Goal: Information Seeking & Learning: Check status

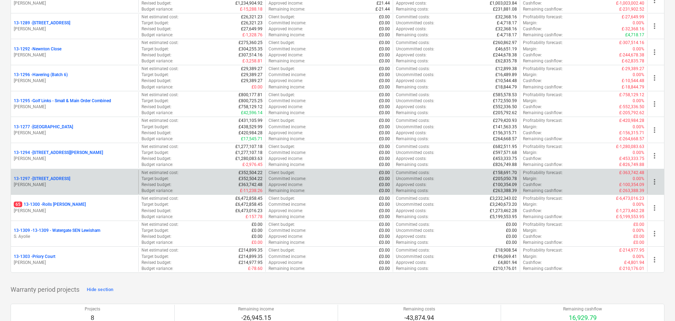
scroll to position [881, 0]
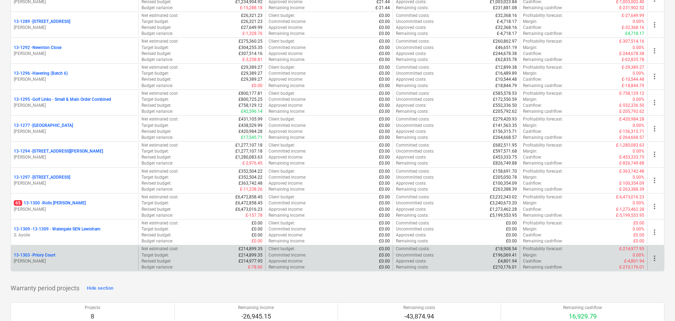
click at [83, 254] on div "13-1303 - [GEOGRAPHIC_DATA]" at bounding box center [75, 255] width 122 height 6
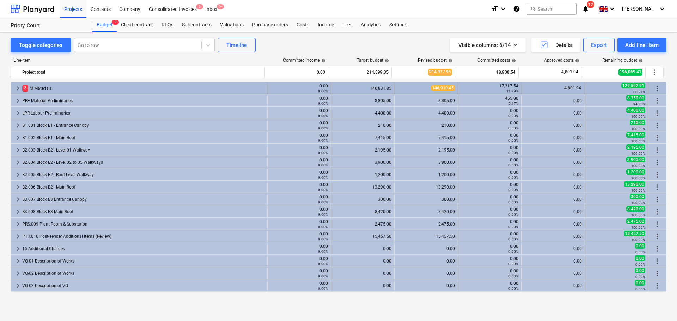
click at [268, 94] on div "0.00 0.00%" at bounding box center [299, 88] width 63 height 11
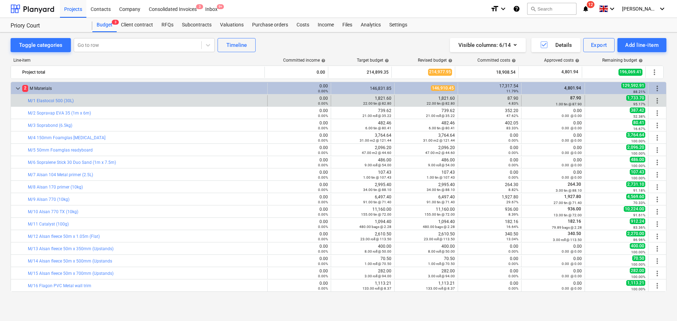
click at [184, 96] on div "bar_chart M/1 Elastocol 500 (30L)" at bounding box center [146, 100] width 237 height 11
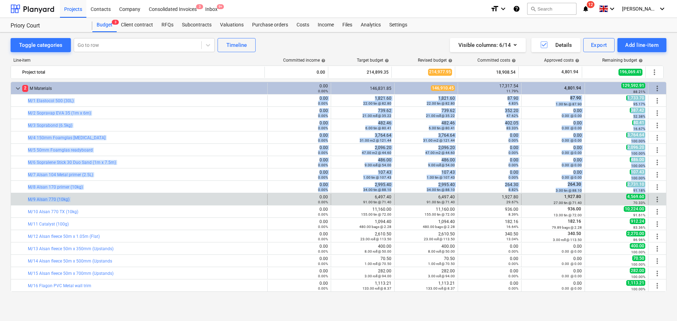
drag, startPoint x: 184, startPoint y: 96, endPoint x: 185, endPoint y: 205, distance: 108.6
click at [185, 205] on div "bar_chart M/9 Alsan 770 (10kg)" at bounding box center [146, 199] width 237 height 11
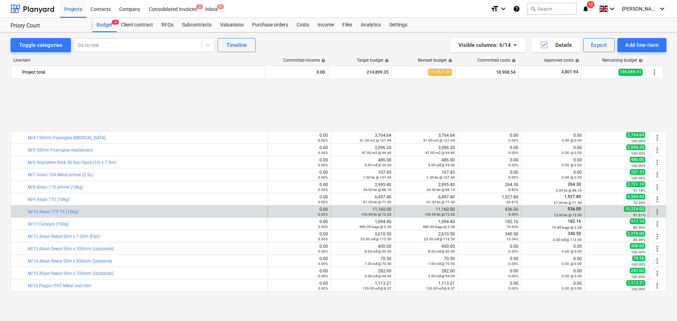
scroll to position [71, 0]
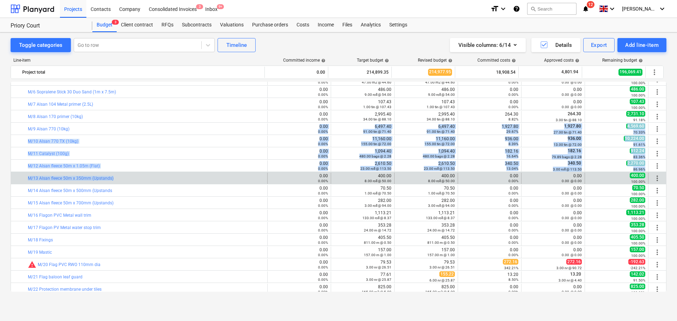
drag, startPoint x: 158, startPoint y: 134, endPoint x: 156, endPoint y: 173, distance: 39.9
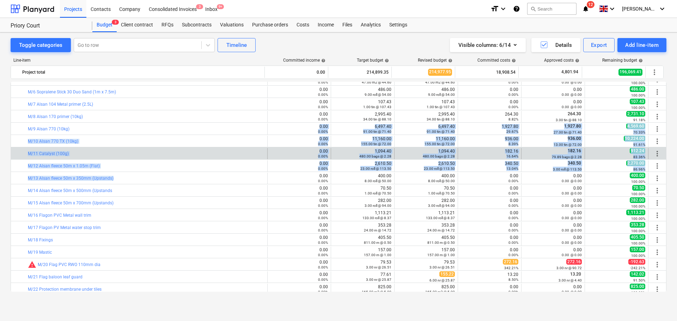
click at [151, 149] on div "bar_chart M/11 Catalyst (100g)" at bounding box center [146, 153] width 237 height 11
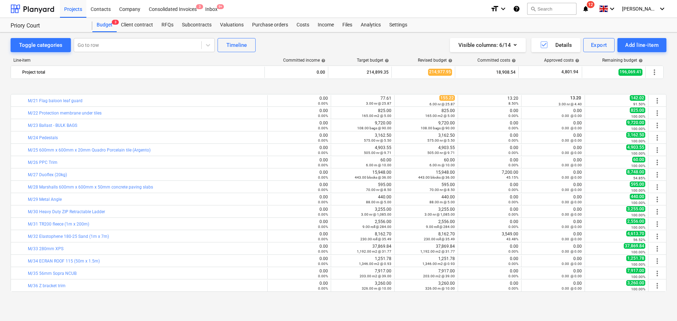
scroll to position [282, 0]
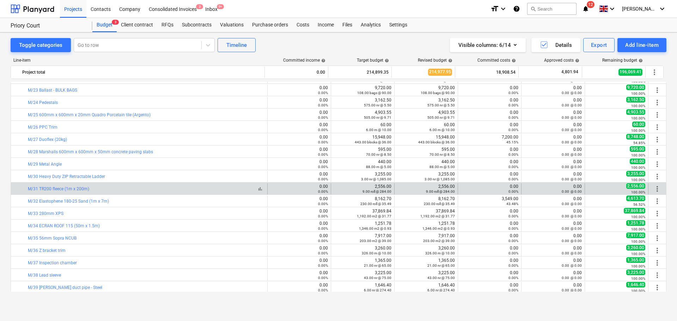
click at [143, 190] on div "bar_chart M/31 TR200 fleece (1m x 200m)" at bounding box center [146, 189] width 237 height 5
drag, startPoint x: 143, startPoint y: 190, endPoint x: 623, endPoint y: 191, distance: 480.2
click at [622, 191] on div "bar_chart M/31 TR200 fleece (1m x 200m) 0.00 0.00% edit 2,556.00 9.00 roll @ 28…" at bounding box center [338, 188] width 655 height 11
click at [624, 191] on div "100.00%" at bounding box center [616, 192] width 57 height 5
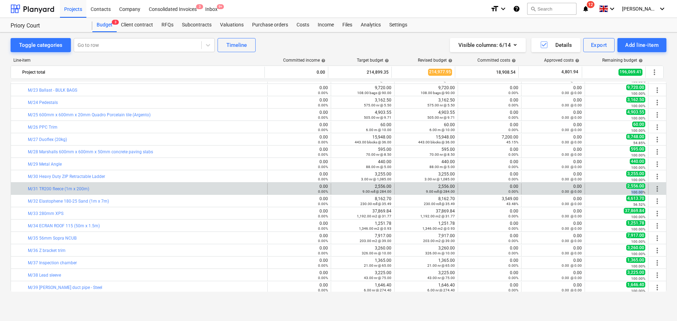
click at [624, 191] on div "100.00%" at bounding box center [616, 192] width 57 height 5
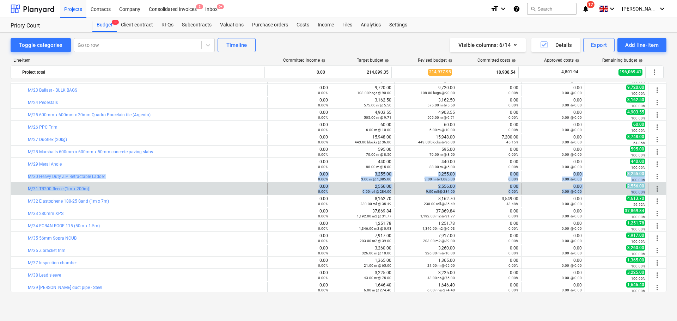
drag, startPoint x: 624, startPoint y: 191, endPoint x: 210, endPoint y: 183, distance: 413.3
click at [213, 180] on div "bar_chart M/2 Sopravap EVA 35 (1m x 6m) 0.00 0.00% edit 739.62 21.00 roll @ 35.…" at bounding box center [339, 244] width 656 height 889
click at [209, 185] on div "bar_chart M/31 TR200 fleece (1m x 200m)" at bounding box center [146, 188] width 237 height 11
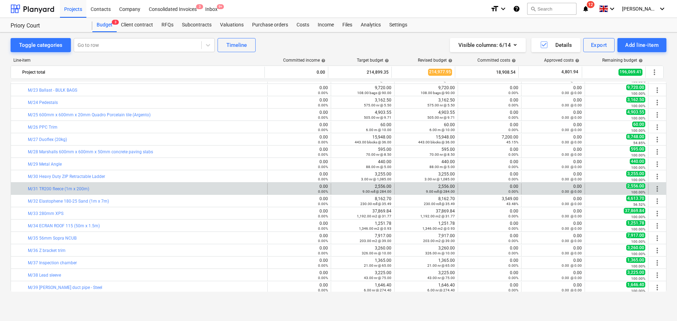
click at [209, 185] on div "bar_chart M/31 TR200 fleece (1m x 200m)" at bounding box center [146, 188] width 237 height 11
drag, startPoint x: 209, startPoint y: 185, endPoint x: 620, endPoint y: 190, distance: 410.5
click at [620, 190] on div "bar_chart M/31 TR200 fleece (1m x 200m) 0.00 0.00% edit 2,556.00 9.00 roll @ 28…" at bounding box center [338, 188] width 655 height 11
click at [620, 190] on div "100.00%" at bounding box center [616, 192] width 57 height 5
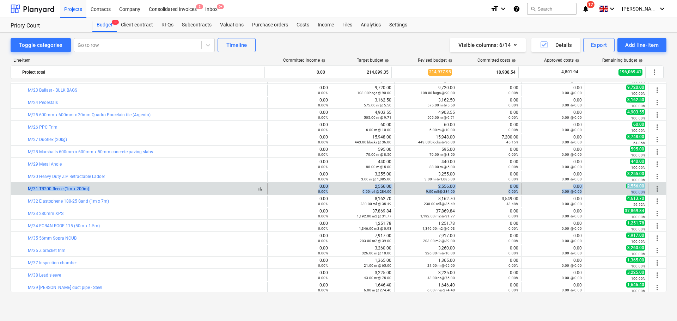
drag, startPoint x: 620, startPoint y: 190, endPoint x: 55, endPoint y: 190, distance: 564.2
click at [55, 190] on div "bar_chart M/31 TR200 fleece (1m x 200m) 0.00 0.00% edit 2,556.00 9.00 roll @ 28…" at bounding box center [338, 188] width 655 height 11
click at [130, 189] on div "bar_chart M/31 TR200 fleece (1m x 200m)" at bounding box center [146, 189] width 237 height 5
drag, startPoint x: 130, startPoint y: 189, endPoint x: 623, endPoint y: 193, distance: 492.9
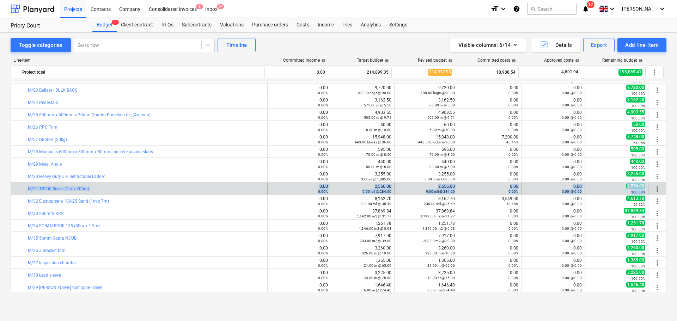
click at [623, 193] on div "bar_chart M/31 TR200 fleece (1m x 200m) 0.00 0.00% edit 2,556.00 9.00 roll @ 28…" at bounding box center [338, 188] width 655 height 11
click at [623, 193] on div "100.00%" at bounding box center [616, 192] width 57 height 5
drag, startPoint x: 623, startPoint y: 193, endPoint x: 22, endPoint y: 187, distance: 601.6
click at [23, 187] on div "bar_chart M/31 TR200 fleece (1m x 200m) 0.00 0.00% edit 2,556.00 9.00 roll @ 28…" at bounding box center [338, 188] width 655 height 11
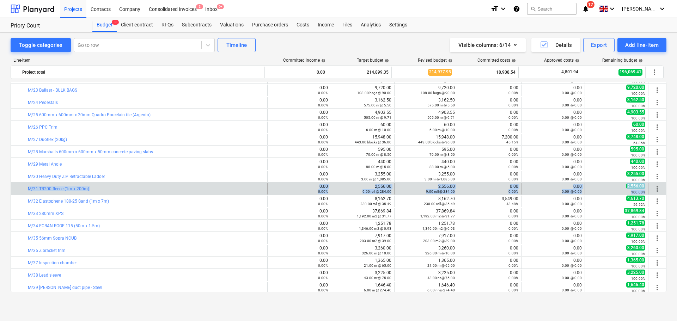
click at [22, 187] on div at bounding box center [23, 188] width 8 height 11
drag, startPoint x: 22, startPoint y: 187, endPoint x: 416, endPoint y: 189, distance: 394.2
click at [416, 189] on div "bar_chart M/31 TR200 fleece (1m x 200m) 0.00 0.00% edit 2,556.00 9.00 roll @ 28…" at bounding box center [338, 188] width 655 height 11
click at [416, 189] on div "2,556.00 9.00 roll @ 284.00" at bounding box center [425, 189] width 57 height 10
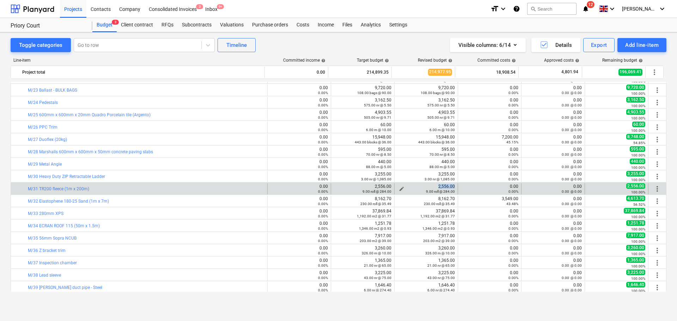
click at [416, 189] on div "2,556.00 9.00 roll @ 284.00" at bounding box center [425, 189] width 57 height 10
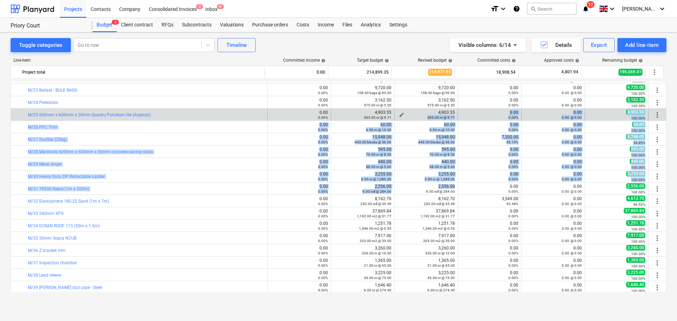
drag, startPoint x: 416, startPoint y: 189, endPoint x: 421, endPoint y: 118, distance: 70.7
click at [421, 118] on div "bar_chart M/2 Sopravap EVA 35 (1m x 6m) 0.00 0.00% edit 739.62 21.00 roll @ 35.…" at bounding box center [339, 244] width 656 height 889
click at [421, 118] on div "505.00 nr @ 9.71" at bounding box center [425, 117] width 57 height 5
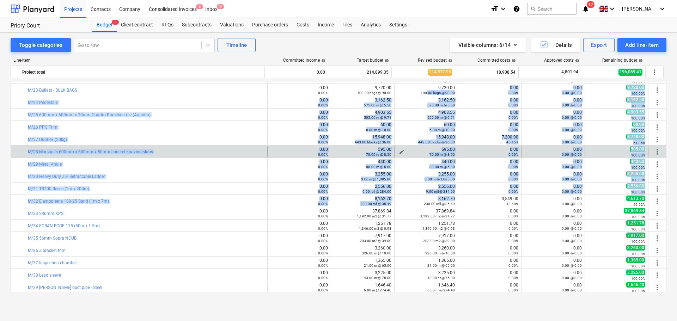
drag, startPoint x: 425, startPoint y: 96, endPoint x: 422, endPoint y: 151, distance: 55.8
click at [414, 207] on div "bar_chart M/2 Sopravap EVA 35 (1m x 6m) 0.00 0.00% edit 739.62 21.00 roll @ 35.…" at bounding box center [339, 244] width 656 height 889
click at [422, 151] on div "595.00 70.00 nr @ 8.50" at bounding box center [425, 152] width 57 height 10
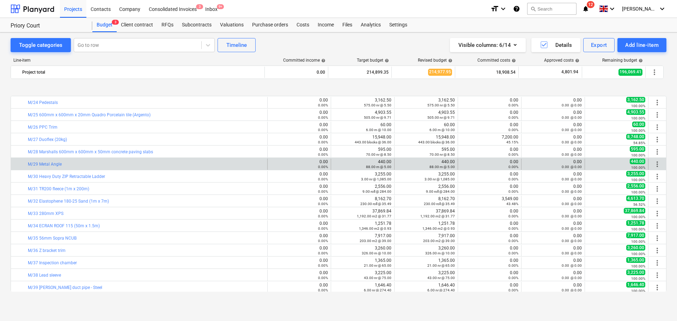
scroll to position [317, 0]
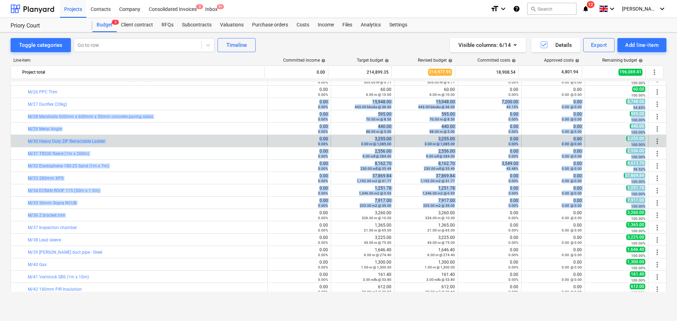
drag, startPoint x: 182, startPoint y: 111, endPoint x: 178, endPoint y: 145, distance: 33.3
click at [178, 209] on div "bar_chart M/5 50mm Foamglas readyboard 0.00 0.00% edit 2,096.20 47.00 m2 @ 44.6…" at bounding box center [339, 208] width 656 height 889
click at [178, 142] on div "bar_chart M/30 Heavy Duty ZIP Retractable Ladder" at bounding box center [146, 141] width 237 height 5
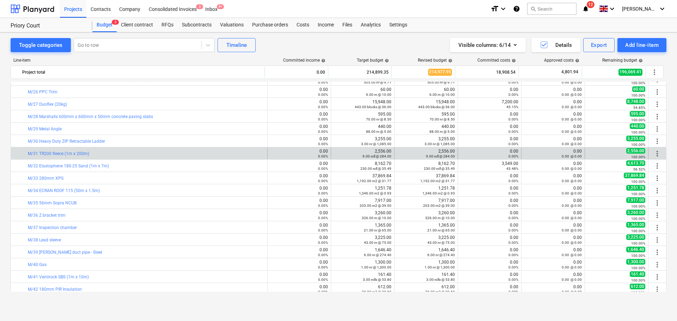
click at [166, 150] on div "bar_chart M/31 TR200 fleece (1m x 200m)" at bounding box center [146, 153] width 237 height 11
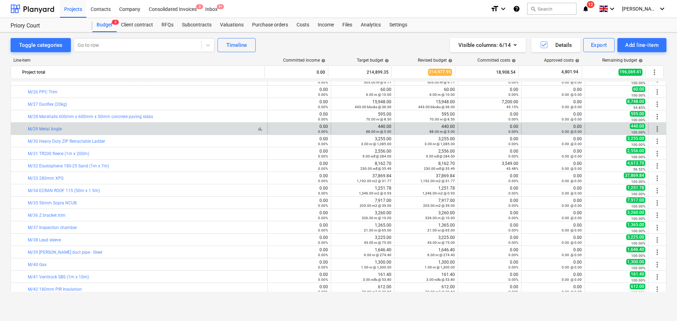
click at [191, 127] on div "bar_chart M/29 Metal Angle" at bounding box center [146, 129] width 237 height 5
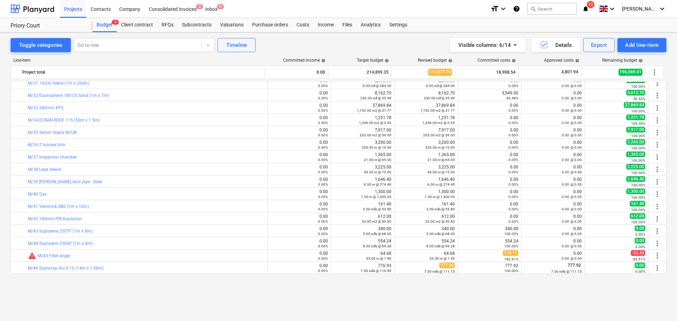
scroll to position [353, 0]
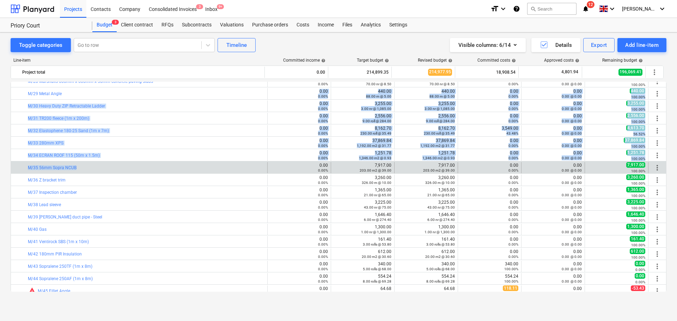
drag, startPoint x: 180, startPoint y: 97, endPoint x: 170, endPoint y: 162, distance: 66.0
click at [170, 162] on div "bar_chart M/8 Alsan 170 primer (10kg) 0.00 0.00% edit 2,995.40 34.00 tin @ 88.1…" at bounding box center [339, 173] width 656 height 889
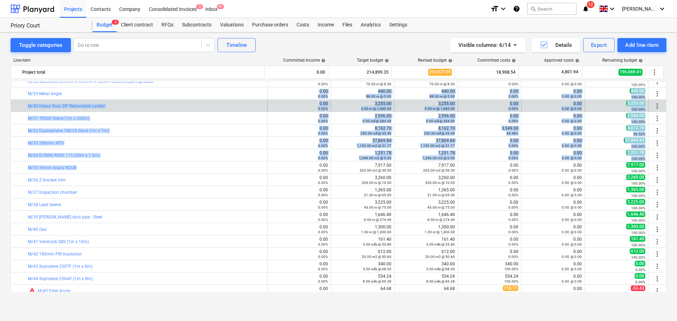
click at [174, 109] on div "bar_chart M/30 Heavy Duty ZIP Retractable Ladder" at bounding box center [146, 105] width 237 height 11
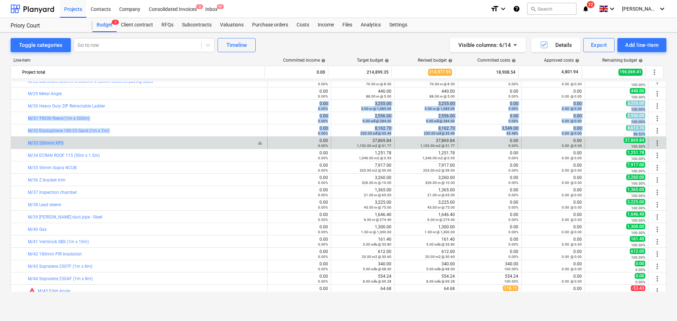
drag, startPoint x: 177, startPoint y: 100, endPoint x: 175, endPoint y: 141, distance: 41.0
click at [175, 141] on div "bar_chart M/8 Alsan 170 primer (10kg) 0.00 0.00% edit 2,995.40 34.00 tin @ 88.1…" at bounding box center [339, 173] width 656 height 889
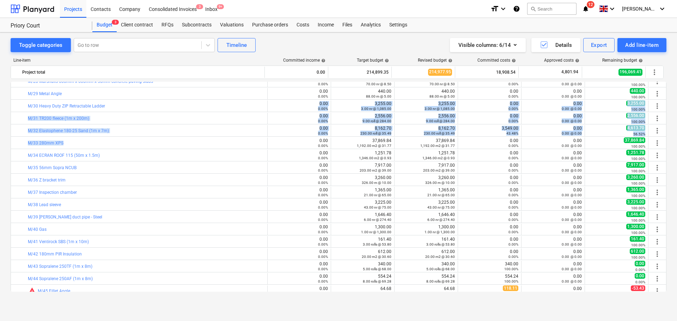
click at [177, 112] on div "bar_chart M/31 TR200 fleece (1m x 200m) 0.00 0.00% edit 2,556.00 9.00 roll @ 28…" at bounding box center [339, 118] width 656 height 12
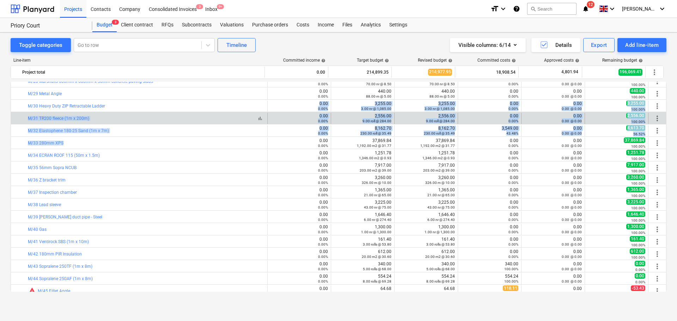
click at [171, 116] on div "bar_chart M/31 TR200 fleece (1m x 200m)" at bounding box center [146, 118] width 237 height 5
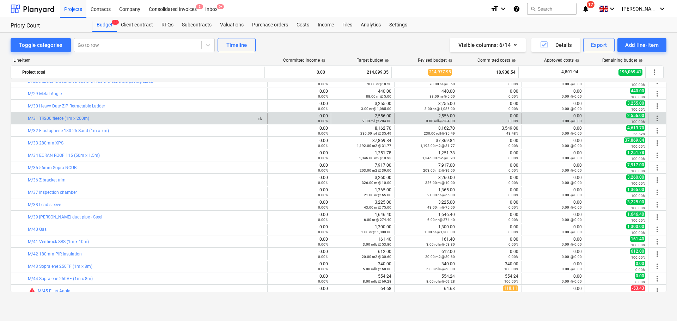
click at [171, 116] on div "bar_chart M/31 TR200 fleece (1m x 200m)" at bounding box center [146, 118] width 237 height 5
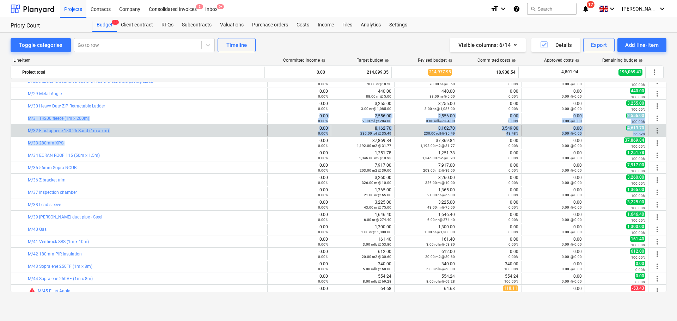
drag, startPoint x: 171, startPoint y: 116, endPoint x: 165, endPoint y: 127, distance: 11.8
click at [165, 142] on div "bar_chart M/8 Alsan 170 primer (10kg) 0.00 0.00% edit 2,995.40 34.00 tin @ 88.1…" at bounding box center [339, 173] width 656 height 889
click at [165, 126] on div "bar_chart M/32 Elastophene 180-25 Sand (1m x 7m)" at bounding box center [146, 130] width 237 height 11
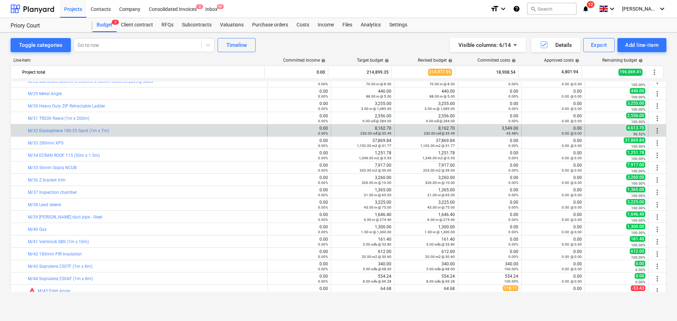
click at [165, 126] on div "bar_chart M/32 Elastophene 180-25 Sand (1m x 7m)" at bounding box center [146, 130] width 237 height 11
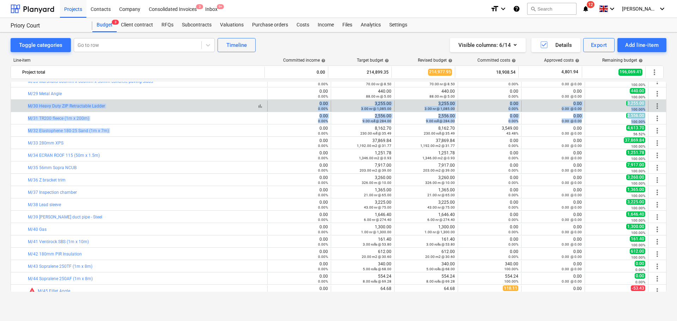
drag, startPoint x: 165, startPoint y: 126, endPoint x: 166, endPoint y: 106, distance: 19.8
click at [166, 106] on div "bar_chart M/8 Alsan 170 primer (10kg) 0.00 0.00% edit 2,995.40 34.00 tin @ 88.1…" at bounding box center [339, 173] width 656 height 889
click at [166, 106] on div "bar_chart M/30 Heavy Duty ZIP Retractable Ladder" at bounding box center [146, 106] width 237 height 5
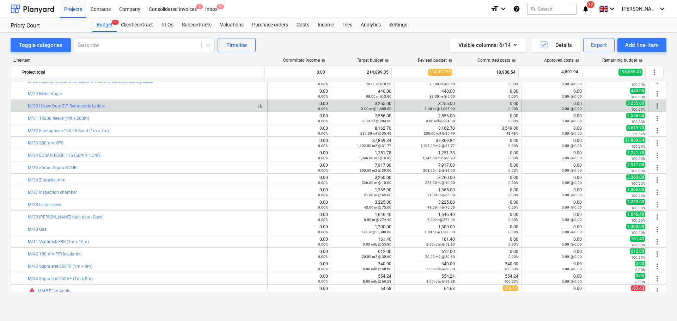
click at [166, 106] on div "bar_chart M/30 Heavy Duty ZIP Retractable Ladder" at bounding box center [146, 106] width 237 height 5
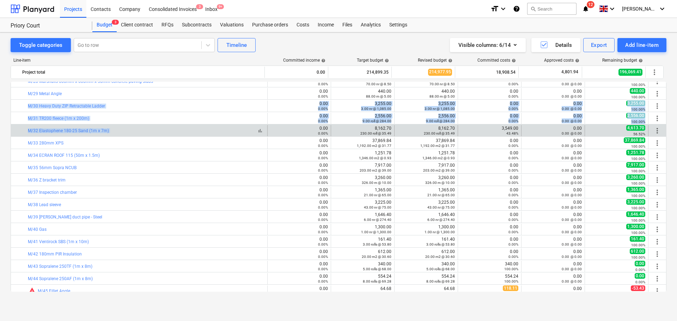
drag, startPoint x: 166, startPoint y: 106, endPoint x: 166, endPoint y: 128, distance: 21.9
click at [166, 128] on div "bar_chart M/8 Alsan 170 primer (10kg) 0.00 0.00% edit 2,995.40 34.00 tin @ 88.1…" at bounding box center [339, 173] width 656 height 889
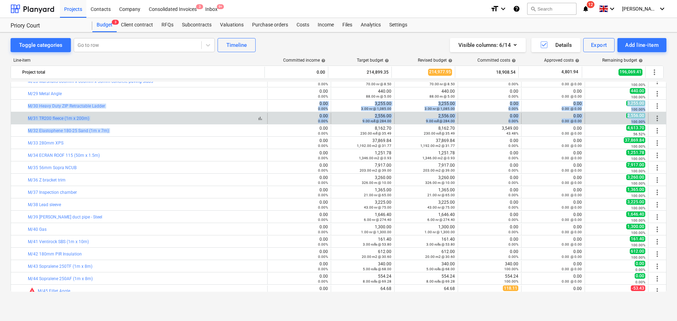
click at [166, 118] on div "bar_chart M/31 TR200 fleece (1m x 200m)" at bounding box center [146, 118] width 237 height 5
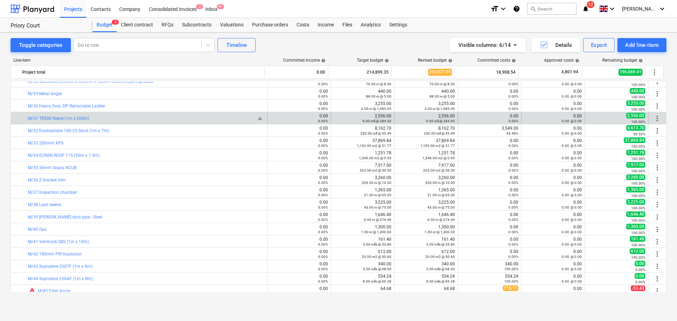
click at [161, 119] on div "bar_chart M/31 TR200 fleece (1m x 200m)" at bounding box center [146, 118] width 237 height 5
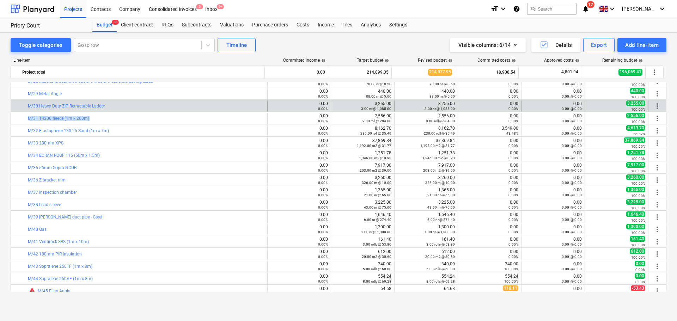
drag, startPoint x: 161, startPoint y: 119, endPoint x: 164, endPoint y: 110, distance: 9.5
click at [164, 111] on div "bar_chart M/8 Alsan 170 primer (10kg) 0.00 0.00% edit 2,995.40 34.00 tin @ 88.1…" at bounding box center [339, 173] width 656 height 889
click at [166, 108] on div "bar_chart M/30 Heavy Duty ZIP Retractable Ladder" at bounding box center [146, 106] width 237 height 5
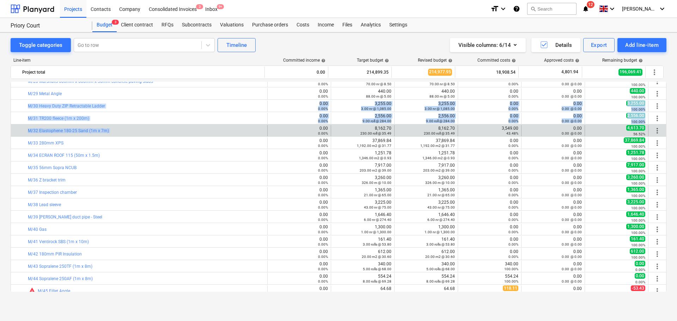
drag, startPoint x: 166, startPoint y: 108, endPoint x: 166, endPoint y: 128, distance: 19.4
click at [166, 128] on div "bar_chart M/8 Alsan 170 primer (10kg) 0.00 0.00% edit 2,995.40 34.00 tin @ 88.1…" at bounding box center [339, 173] width 656 height 889
click at [166, 129] on div "bar_chart M/32 Elastophene 180-25 Sand (1m x 7m)" at bounding box center [146, 130] width 237 height 5
drag, startPoint x: 166, startPoint y: 104, endPoint x: 170, endPoint y: 131, distance: 27.5
click at [170, 131] on div "bar_chart M/8 Alsan 170 primer (10kg) 0.00 0.00% edit 2,995.40 34.00 tin @ 88.1…" at bounding box center [339, 173] width 656 height 889
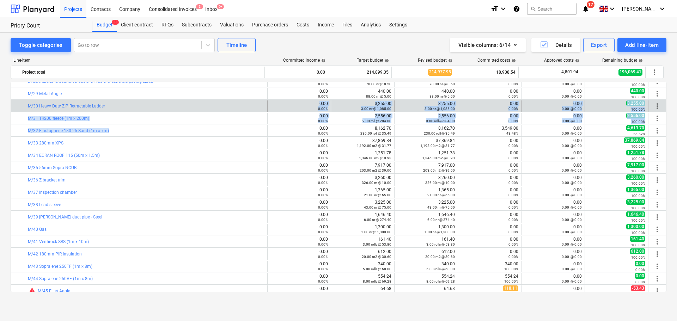
click at [165, 103] on div "bar_chart M/30 Heavy Duty ZIP Retractable Ladder" at bounding box center [146, 105] width 237 height 11
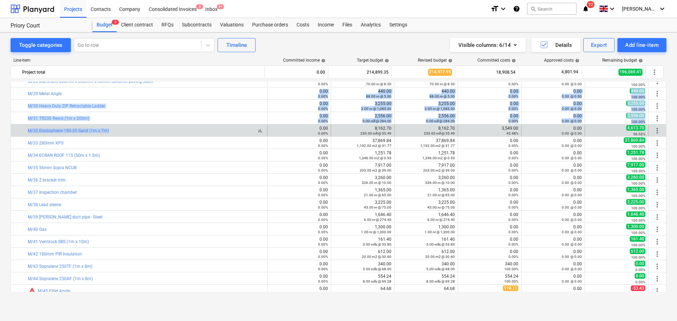
drag, startPoint x: 172, startPoint y: 98, endPoint x: 175, endPoint y: 133, distance: 35.0
click at [175, 133] on div "bar_chart M/8 Alsan 170 primer (10kg) 0.00 0.00% edit 2,995.40 34.00 tin @ 88.1…" at bounding box center [339, 173] width 656 height 889
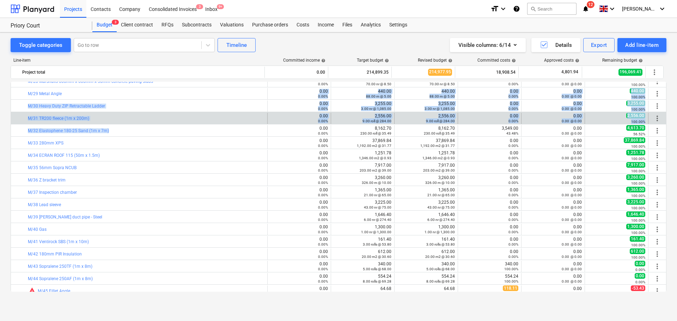
click at [174, 112] on div "bar_chart M/31 TR200 fleece (1m x 200m) 0.00 0.00% edit 2,556.00 9.00 roll @ 28…" at bounding box center [338, 118] width 655 height 12
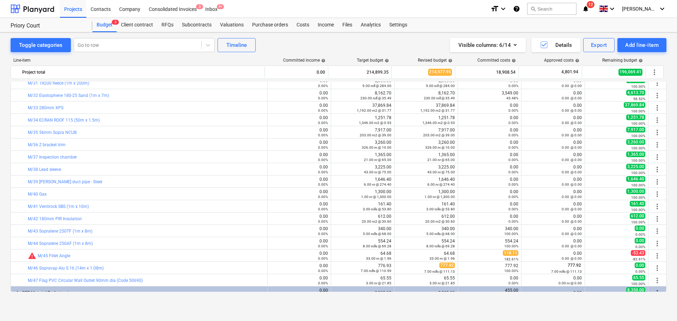
click at [162, 130] on div "bar_chart M/35 56mm Sopra NCUB" at bounding box center [146, 132] width 237 height 5
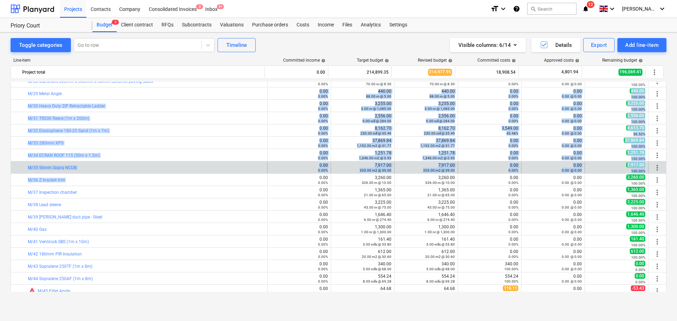
drag, startPoint x: 161, startPoint y: 95, endPoint x: 160, endPoint y: 172, distance: 76.5
click at [157, 182] on div "bar_chart M/8 Alsan 170 primer (10kg) 0.00 0.00% edit 2,995.40 34.00 tin @ 88.1…" at bounding box center [339, 173] width 656 height 889
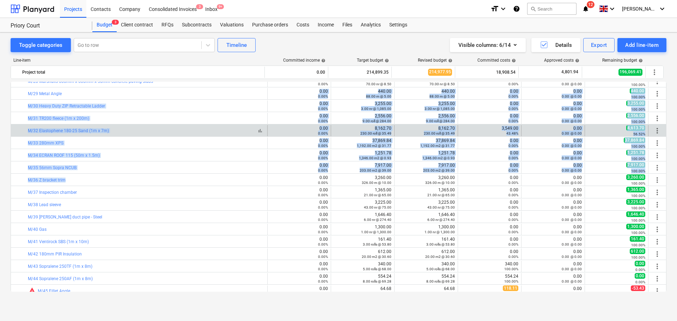
click at [168, 130] on div "bar_chart M/32 Elastophene 180-25 Sand (1m x 7m)" at bounding box center [146, 130] width 237 height 5
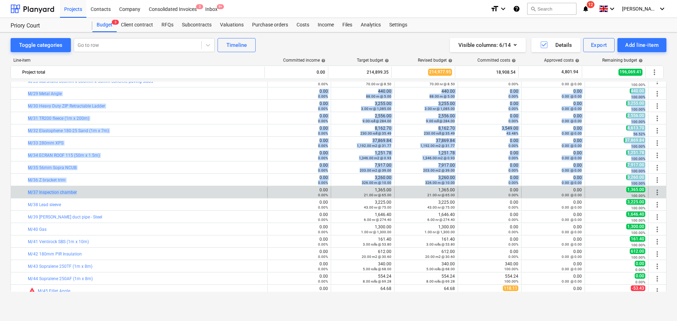
drag, startPoint x: 22, startPoint y: 93, endPoint x: 167, endPoint y: 196, distance: 178.1
click at [167, 196] on div "bar_chart M/8 Alsan 170 primer (10kg) 0.00 0.00% edit 2,995.40 34.00 tin @ 88.1…" at bounding box center [339, 173] width 656 height 889
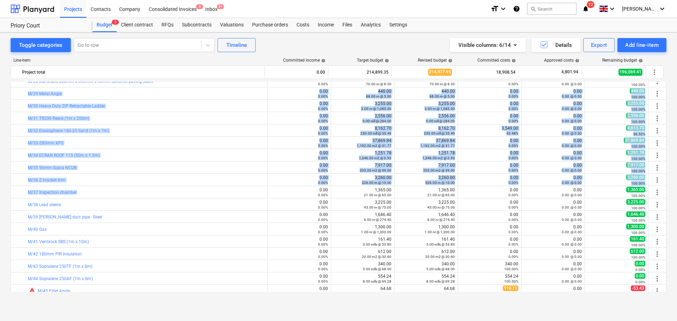
click at [187, 112] on div "bar_chart M/31 TR200 fleece (1m x 200m) 0.00 0.00% edit 2,556.00 9.00 roll @ 28…" at bounding box center [339, 118] width 656 height 12
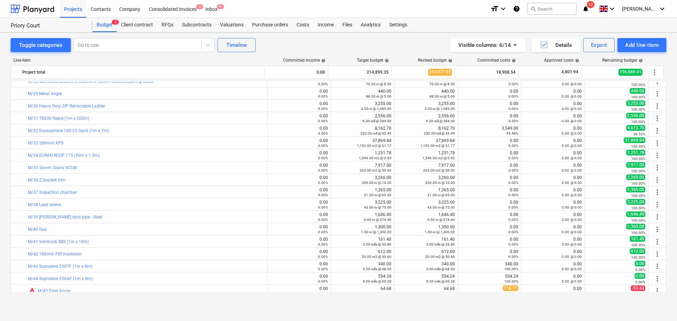
click at [171, 117] on div "bar_chart M/27 Duoflex (20kg) 0.00 0.00% edit 15,948.00 443.00 blocks @ 36.00 e…" at bounding box center [339, 187] width 656 height 210
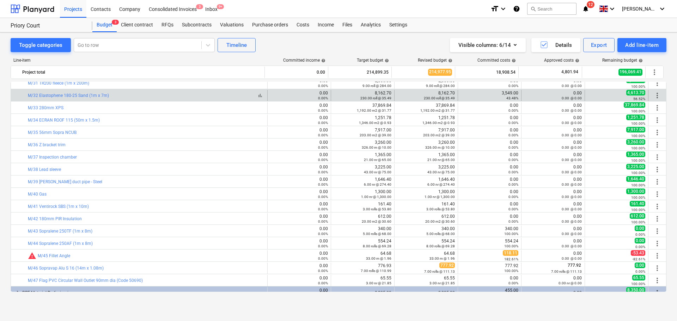
click at [167, 96] on div "bar_chart M/32 Elastophene 180-25 Sand (1m x 7m)" at bounding box center [146, 95] width 237 height 5
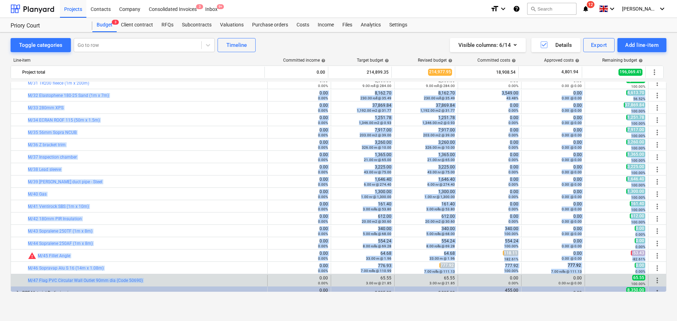
drag, startPoint x: 167, startPoint y: 96, endPoint x: 170, endPoint y: 276, distance: 180.2
click at [170, 276] on div "bar_chart M/11 Catalyst (100g) 0.00 0.00% edit 1,094.40 480.00 bags @ 2.28 edit…" at bounding box center [339, 138] width 656 height 889
click at [170, 276] on div "bar_chart M/47 Flag PVC Circular Wall Outlet 90mm dia (Code 50690)" at bounding box center [146, 280] width 237 height 11
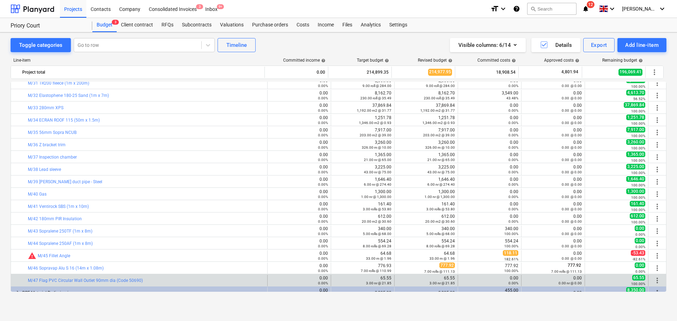
click at [170, 276] on div "bar_chart M/47 Flag PVC Circular Wall Outlet 90mm dia (Code 50690)" at bounding box center [146, 280] width 237 height 11
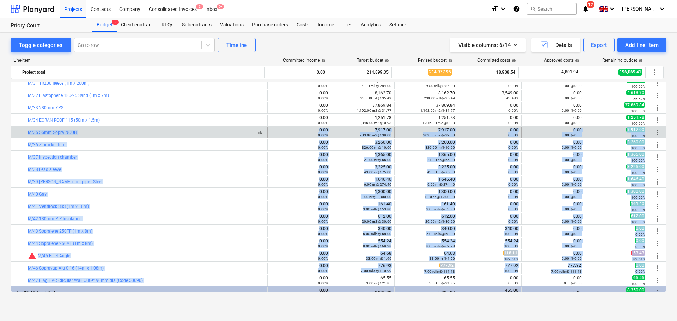
drag, startPoint x: 170, startPoint y: 276, endPoint x: 166, endPoint y: 134, distance: 142.1
click at [166, 135] on div "bar_chart M/11 Catalyst (100g) 0.00 0.00% edit 1,094.40 480.00 bags @ 2.28 edit…" at bounding box center [339, 138] width 656 height 889
click at [166, 134] on div "bar_chart M/35 56mm Sopra NCUB" at bounding box center [146, 132] width 237 height 5
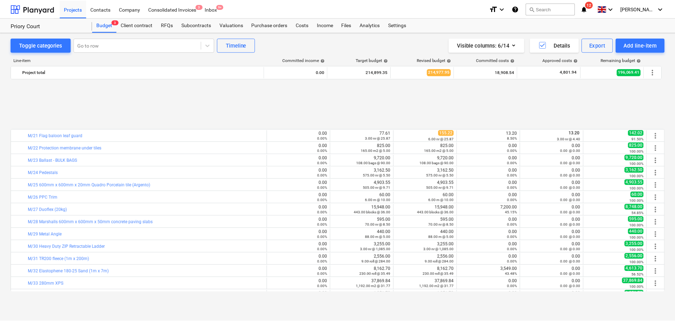
scroll to position [282, 0]
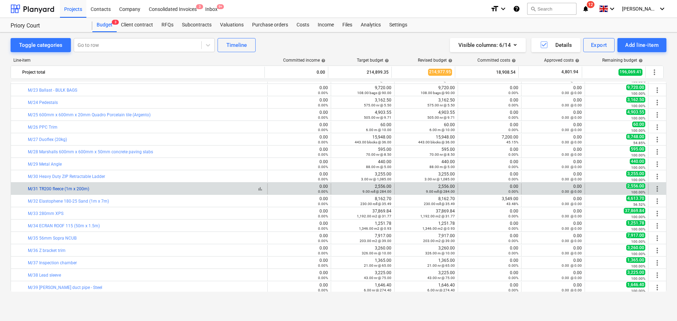
click at [57, 187] on link "M/31 TR200 fleece (1m x 200m)" at bounding box center [58, 189] width 61 height 5
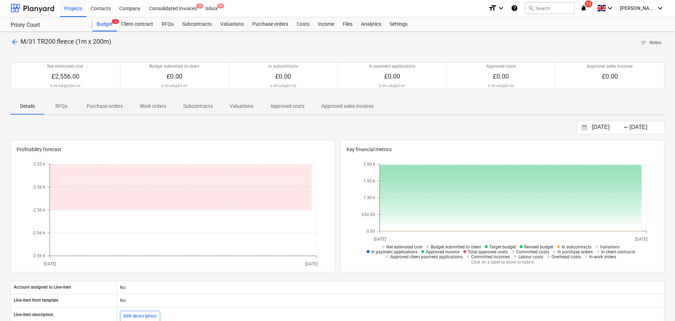
scroll to position [147, 0]
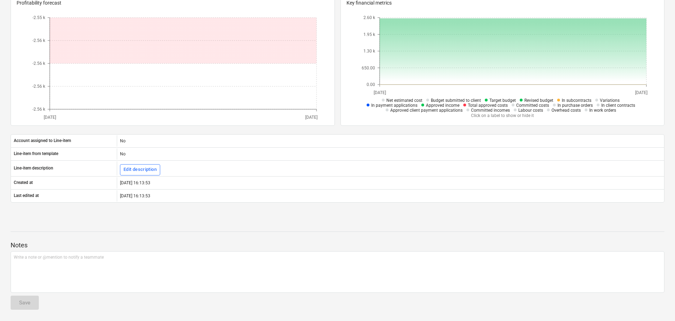
drag, startPoint x: 175, startPoint y: 197, endPoint x: 78, endPoint y: 87, distance: 146.6
click at [77, 85] on div "[DATE] Press the down arrow key to interact with the calendar and select a date…" at bounding box center [337, 92] width 653 height 237
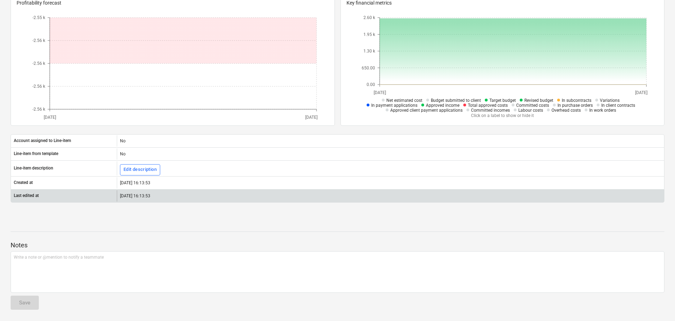
click at [199, 196] on div "[DATE] 16:13:53" at bounding box center [390, 195] width 547 height 11
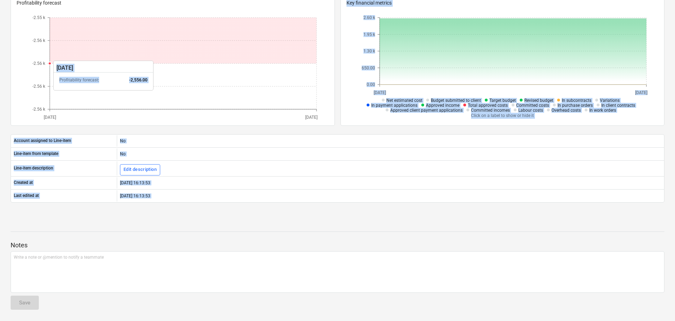
drag, startPoint x: 237, startPoint y: 240, endPoint x: 122, endPoint y: 57, distance: 216.2
click at [122, 57] on div "arrow_back M/31 TR200 fleece (1m x 200m) notes Notes Net estimated cost £2,556.…" at bounding box center [337, 103] width 675 height 436
click at [266, 218] on div at bounding box center [337, 220] width 653 height 6
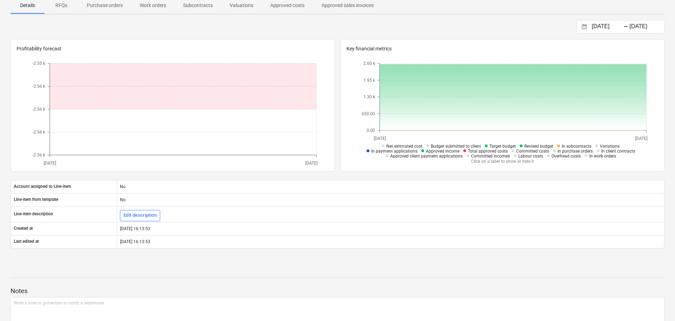
scroll to position [6, 0]
